Goal: Task Accomplishment & Management: Use online tool/utility

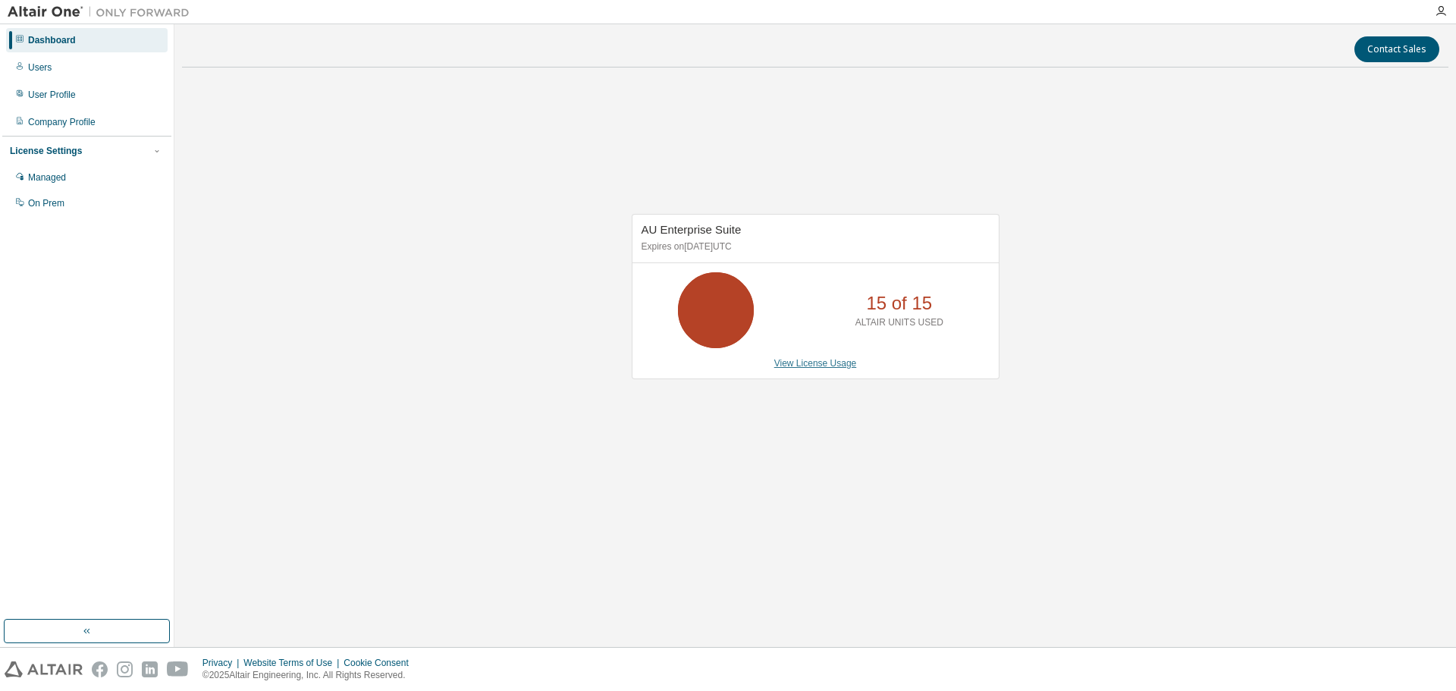
click at [817, 362] on link "View License Usage" at bounding box center [815, 363] width 83 height 11
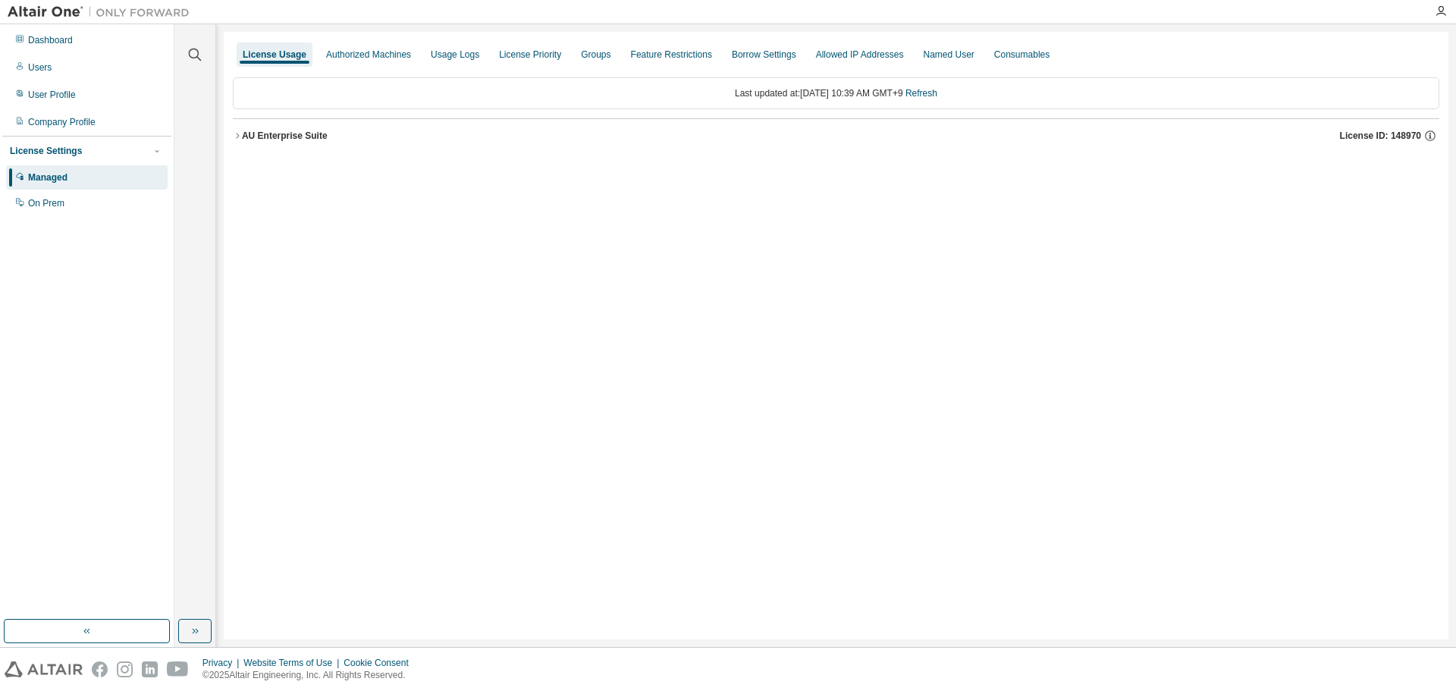
click at [267, 136] on div "AU Enterprise Suite" at bounding box center [285, 136] width 86 height 12
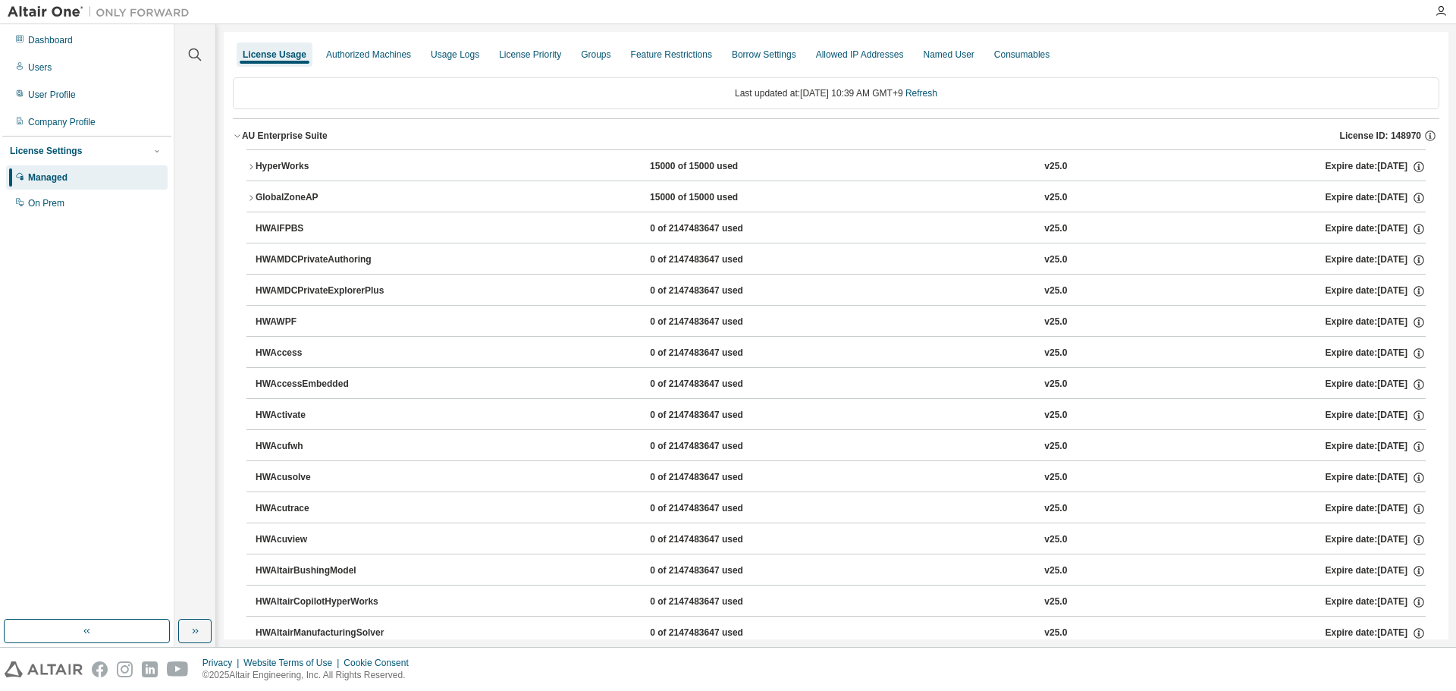
click at [758, 108] on div "Last updated at: [DATE] 10:39 AM GMT+9 Refresh" at bounding box center [836, 93] width 1207 height 32
click at [755, 96] on div "Last updated at: [DATE] 10:39 AM GMT+9 Refresh" at bounding box center [836, 93] width 1207 height 32
click at [275, 130] on div "AU Enterprise Suite" at bounding box center [285, 136] width 86 height 12
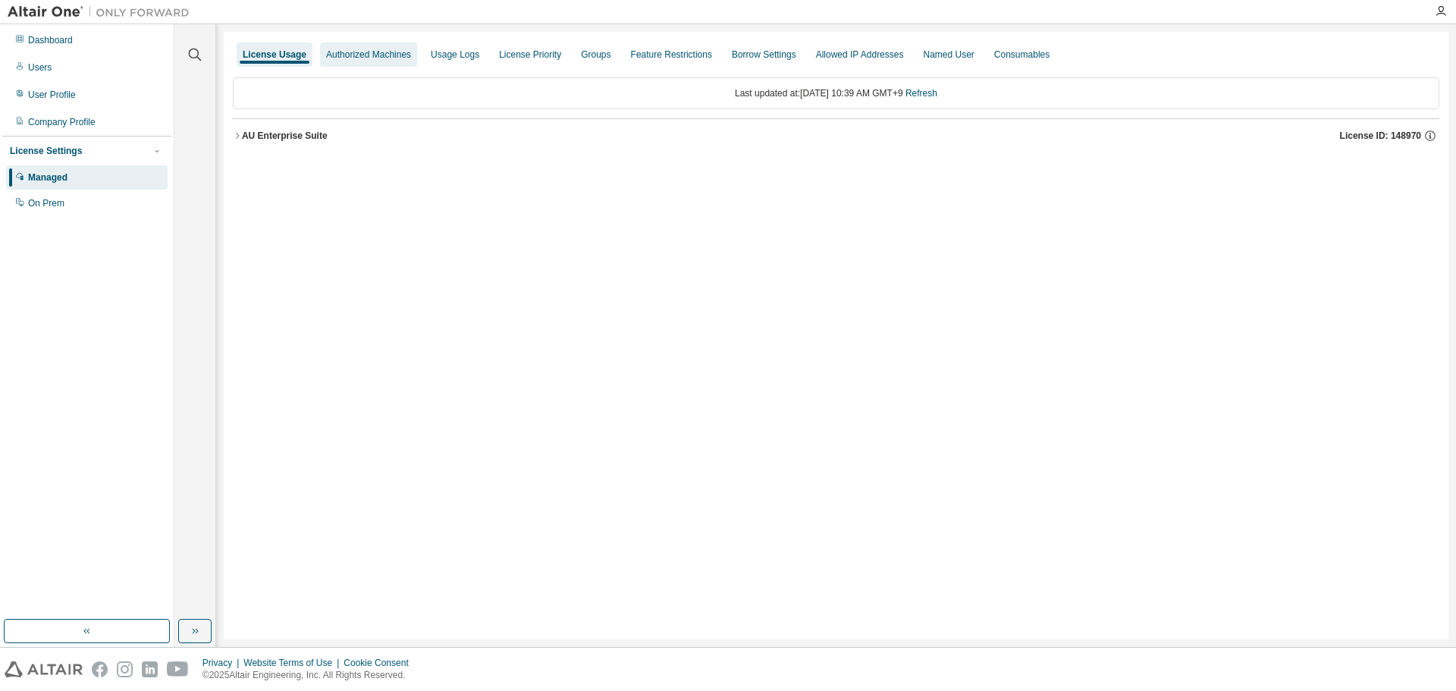
click at [396, 55] on div "Authorized Machines" at bounding box center [368, 55] width 85 height 12
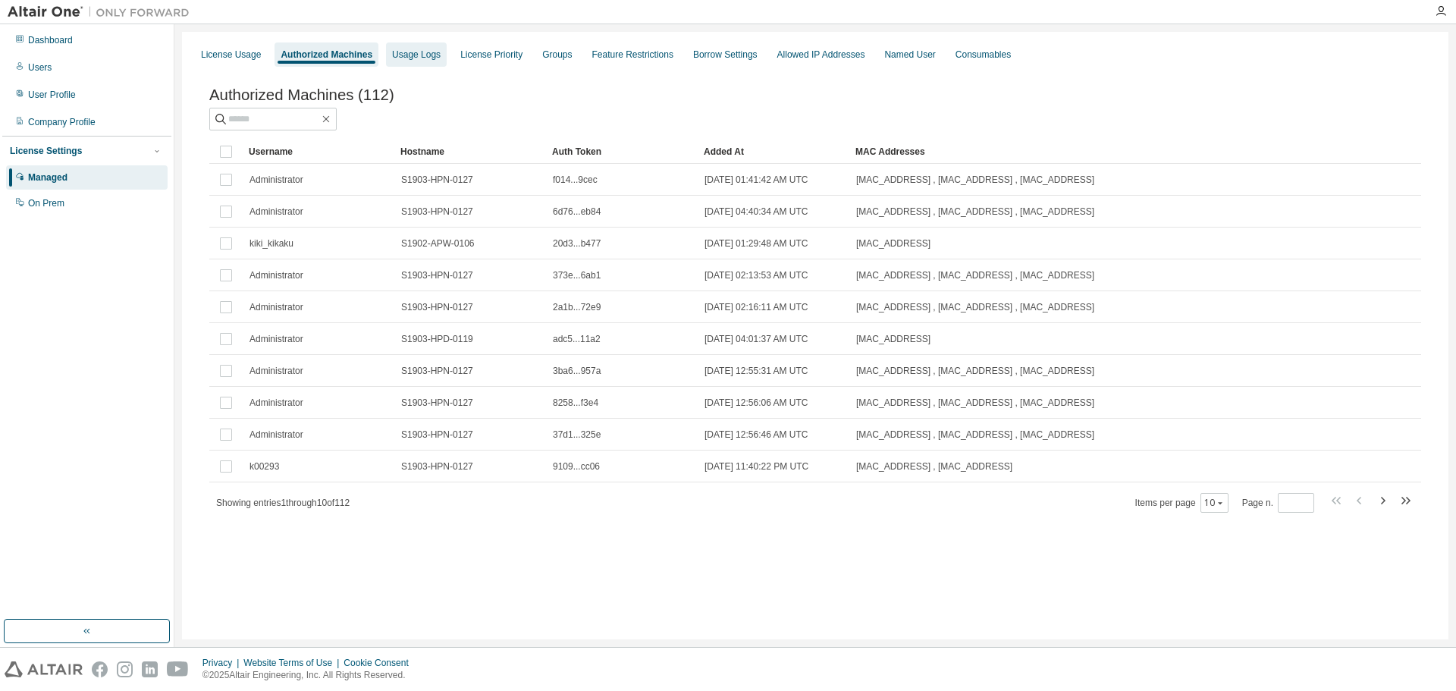
click at [426, 61] on div "Usage Logs" at bounding box center [416, 54] width 61 height 24
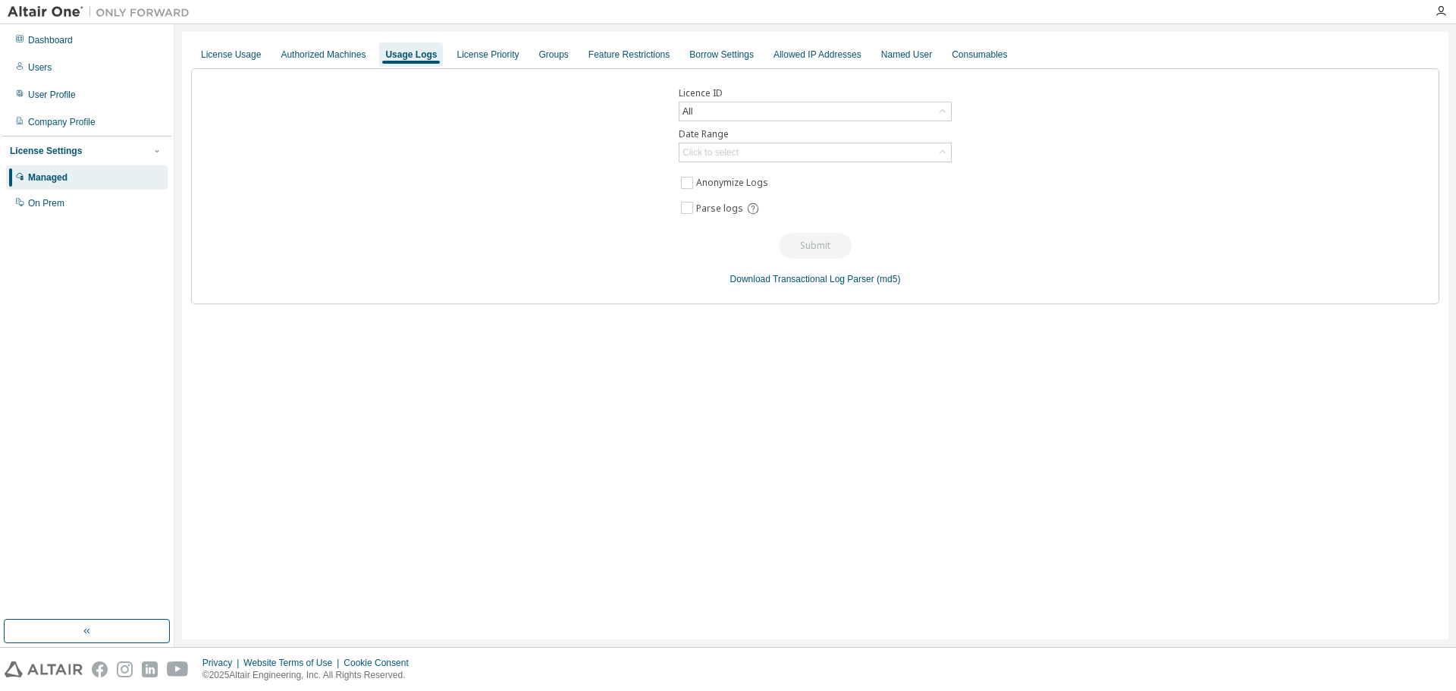
click at [739, 141] on div "Licence ID All Date Range Click to select Anonymize Logs Parse logs Submit Down…" at bounding box center [815, 186] width 1248 height 236
click at [739, 146] on div "Click to select" at bounding box center [710, 152] width 61 height 17
click at [734, 187] on li "Last 30 days" at bounding box center [814, 195] width 268 height 20
click at [736, 120] on div "All" at bounding box center [814, 111] width 271 height 18
click at [736, 116] on div "All" at bounding box center [814, 111] width 271 height 18
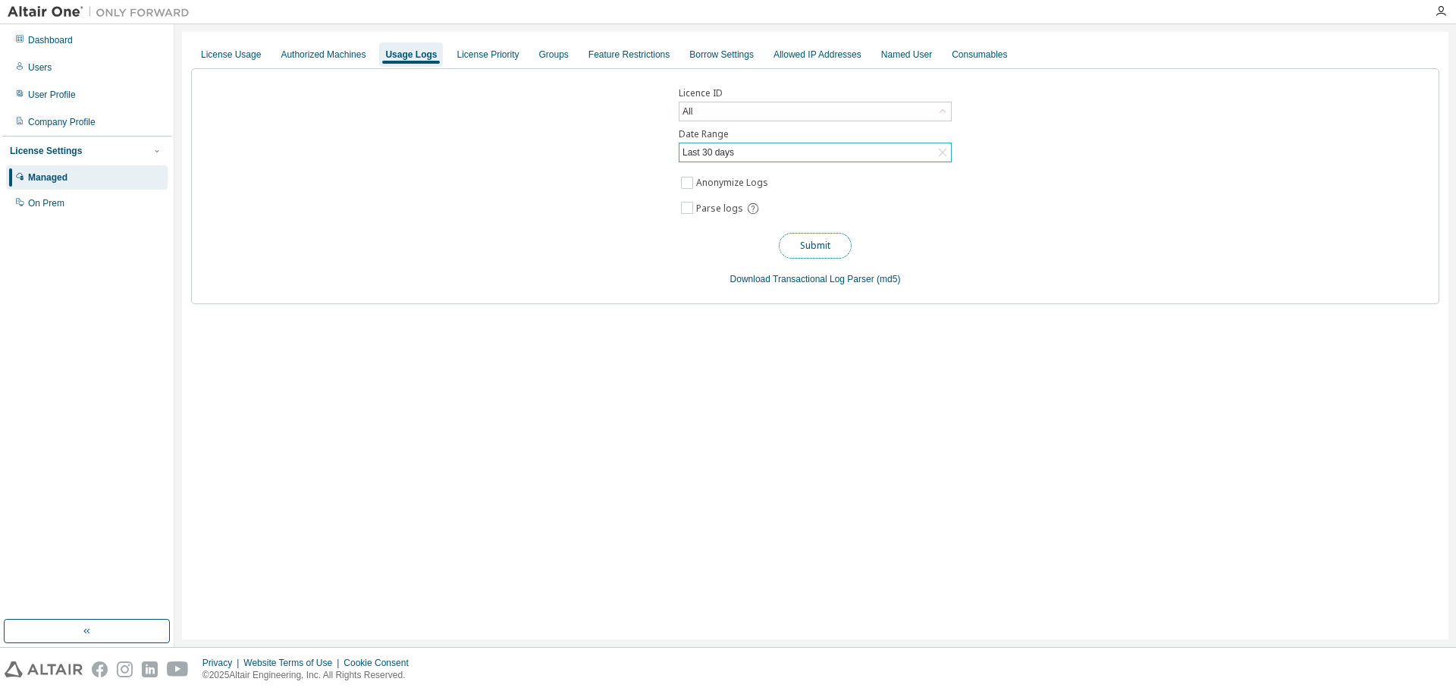
click at [792, 239] on button "Submit" at bounding box center [815, 246] width 73 height 26
click at [588, 214] on div "Licence ID All Date Range Last 30 days Anonymize Logs Parse logs Submit Downloa…" at bounding box center [815, 186] width 1248 height 236
click at [229, 61] on div "License Usage" at bounding box center [231, 54] width 72 height 24
